Goal: Check status: Check status

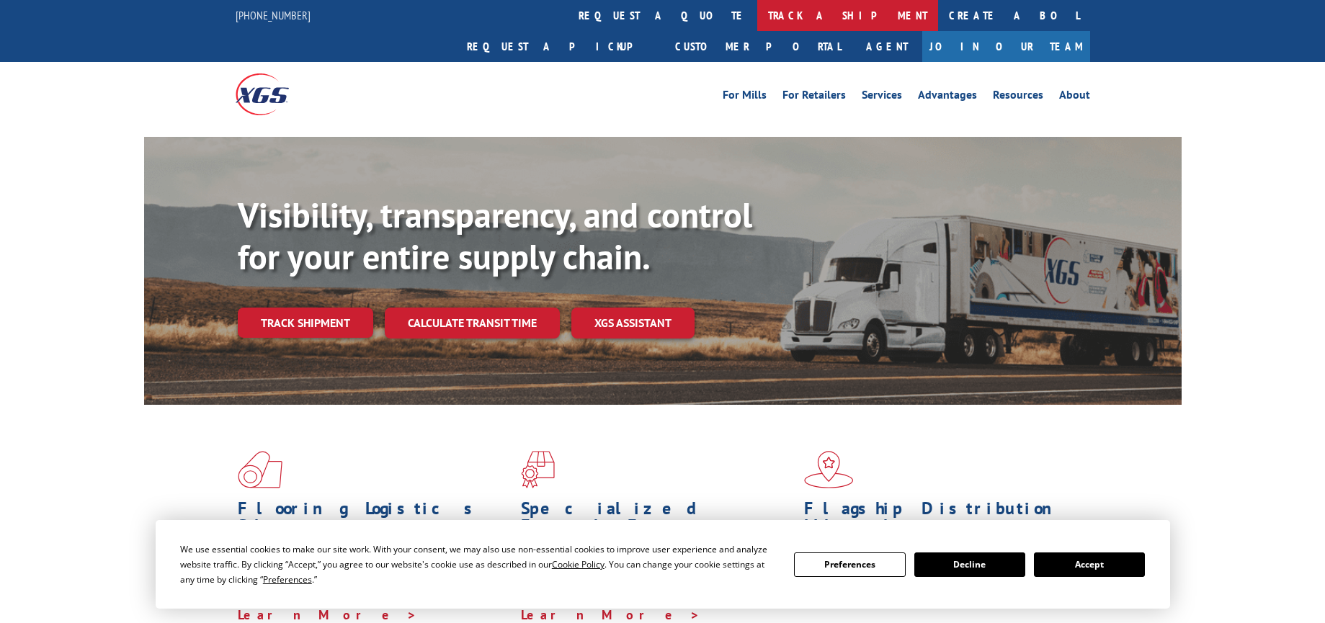
click at [757, 16] on link "track a shipment" at bounding box center [847, 15] width 181 height 31
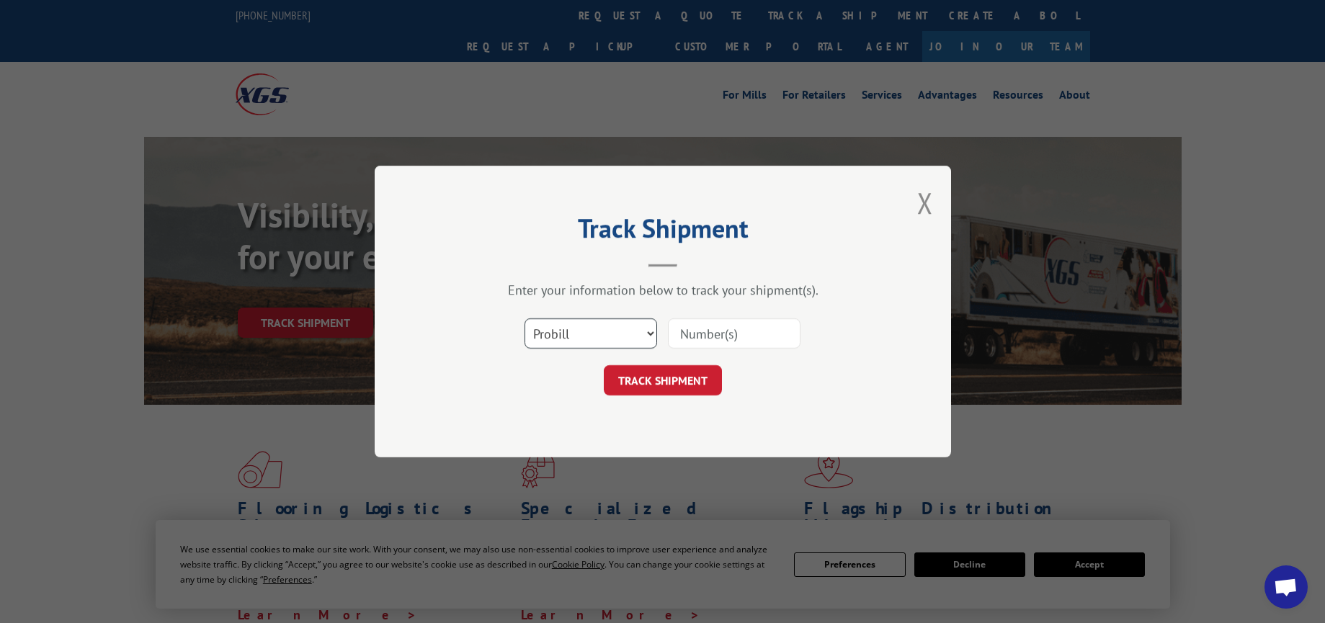
drag, startPoint x: 602, startPoint y: 333, endPoint x: 606, endPoint y: 346, distance: 13.7
click at [602, 333] on select "Select category... Probill BOL PO" at bounding box center [590, 333] width 133 height 30
select select "bol"
click at [524, 318] on select "Select category... Probill BOL PO" at bounding box center [590, 333] width 133 height 30
click at [702, 348] on input at bounding box center [734, 333] width 133 height 30
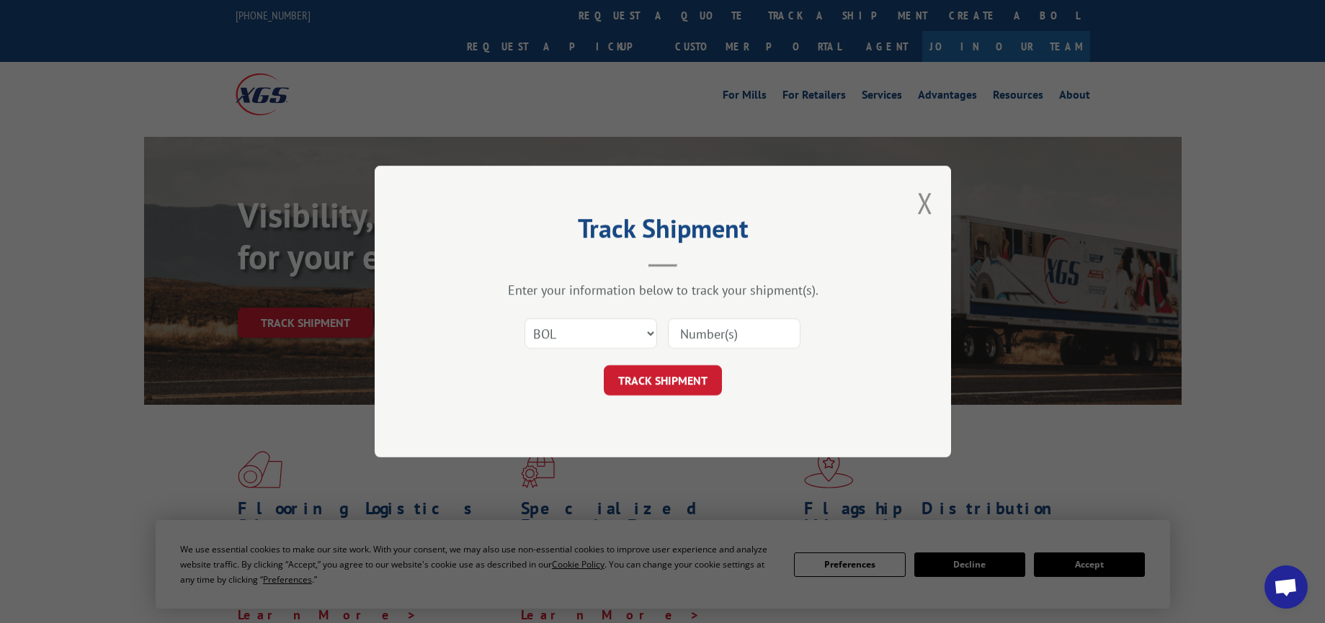
paste input "5522249"
type input "5522249"
click at [700, 375] on button "TRACK SHIPMENT" at bounding box center [663, 380] width 118 height 30
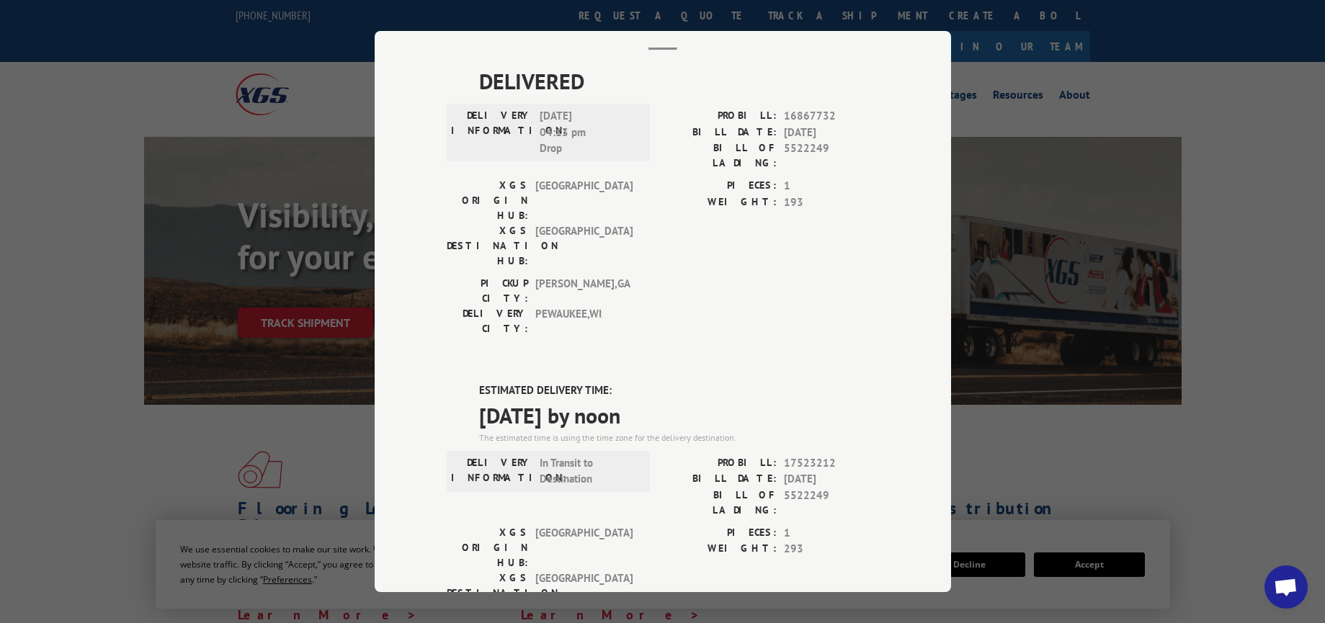
scroll to position [323, 0]
